Goal: Navigation & Orientation: Find specific page/section

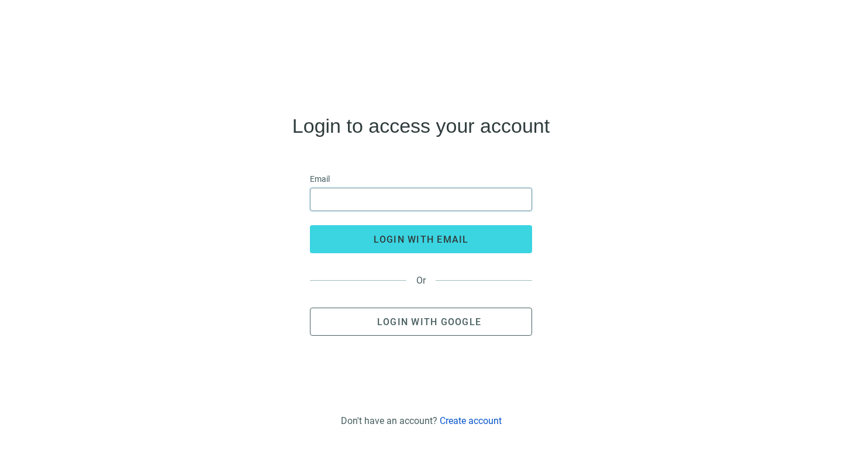
click at [411, 208] on input "email" at bounding box center [421, 199] width 207 height 22
click at [349, 312] on button "Login with Google" at bounding box center [421, 322] width 222 height 28
